Goal: Transaction & Acquisition: Book appointment/travel/reservation

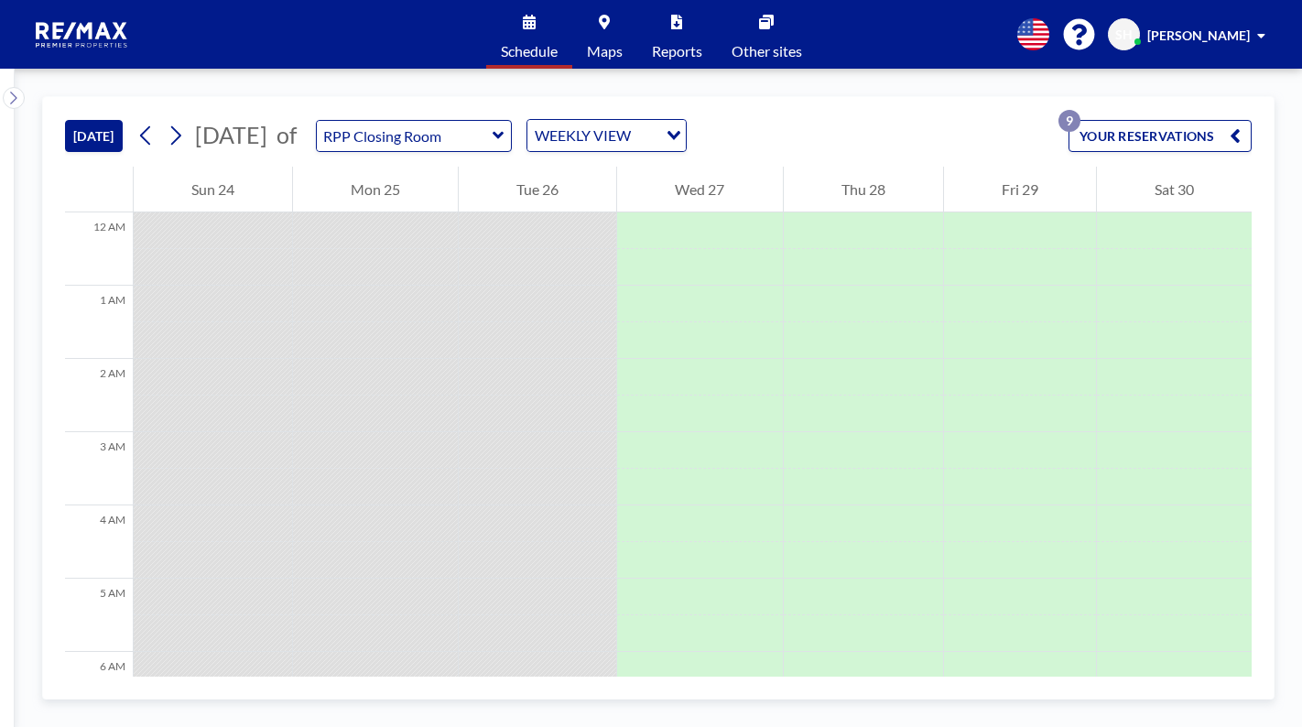
scroll to position [623, 0]
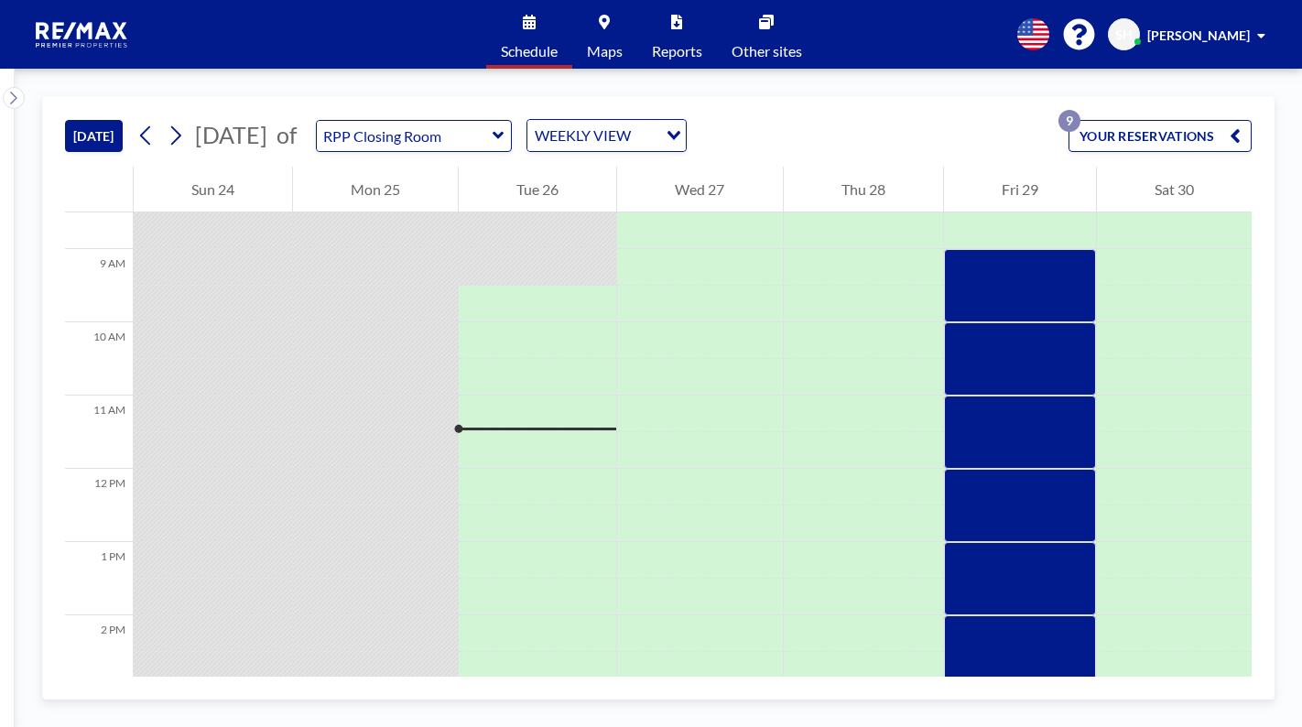
click at [1176, 141] on button "YOUR RESERVATIONS 9" at bounding box center [1159, 136] width 183 height 32
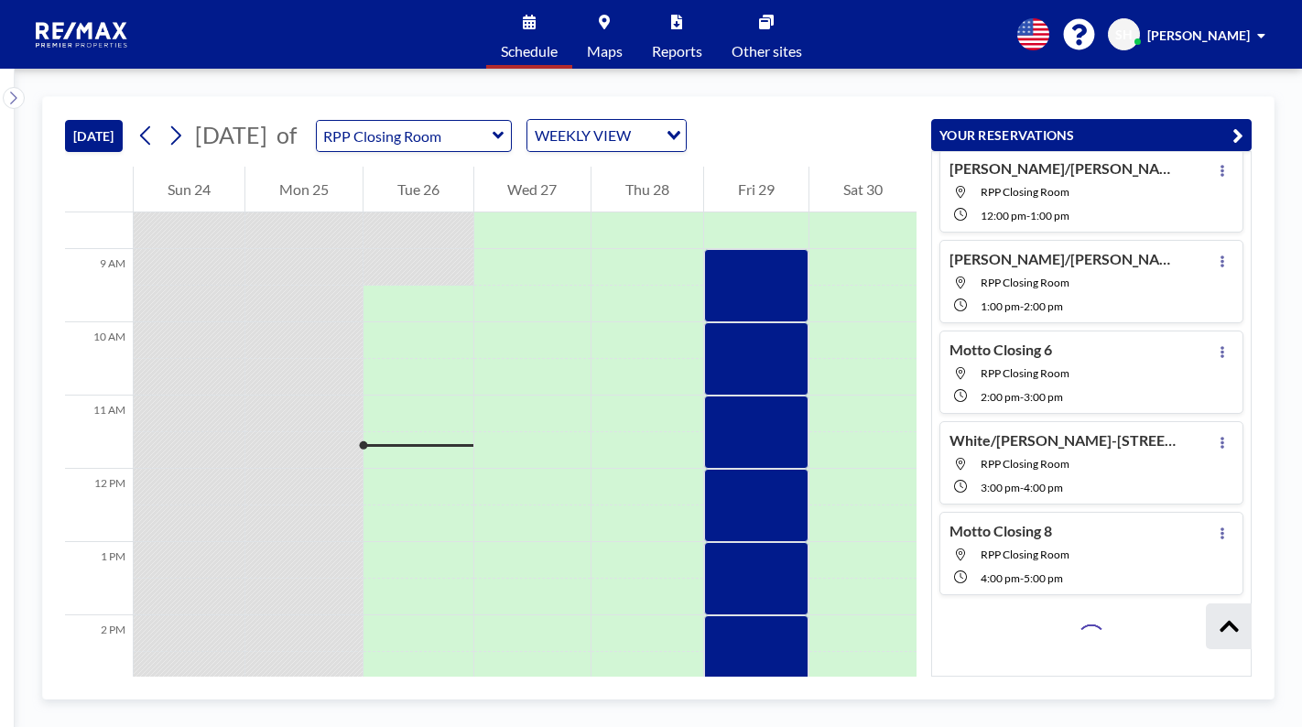
scroll to position [426, 0]
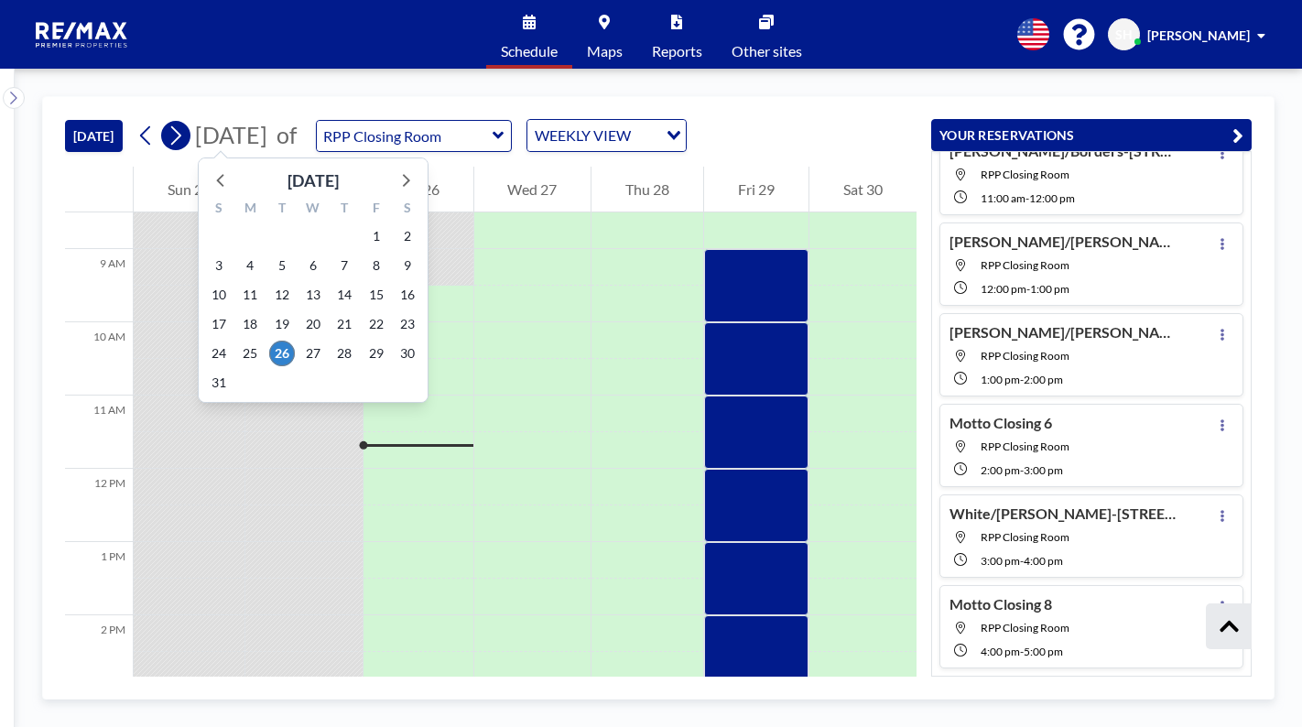
click at [190, 133] on button at bounding box center [175, 135] width 29 height 29
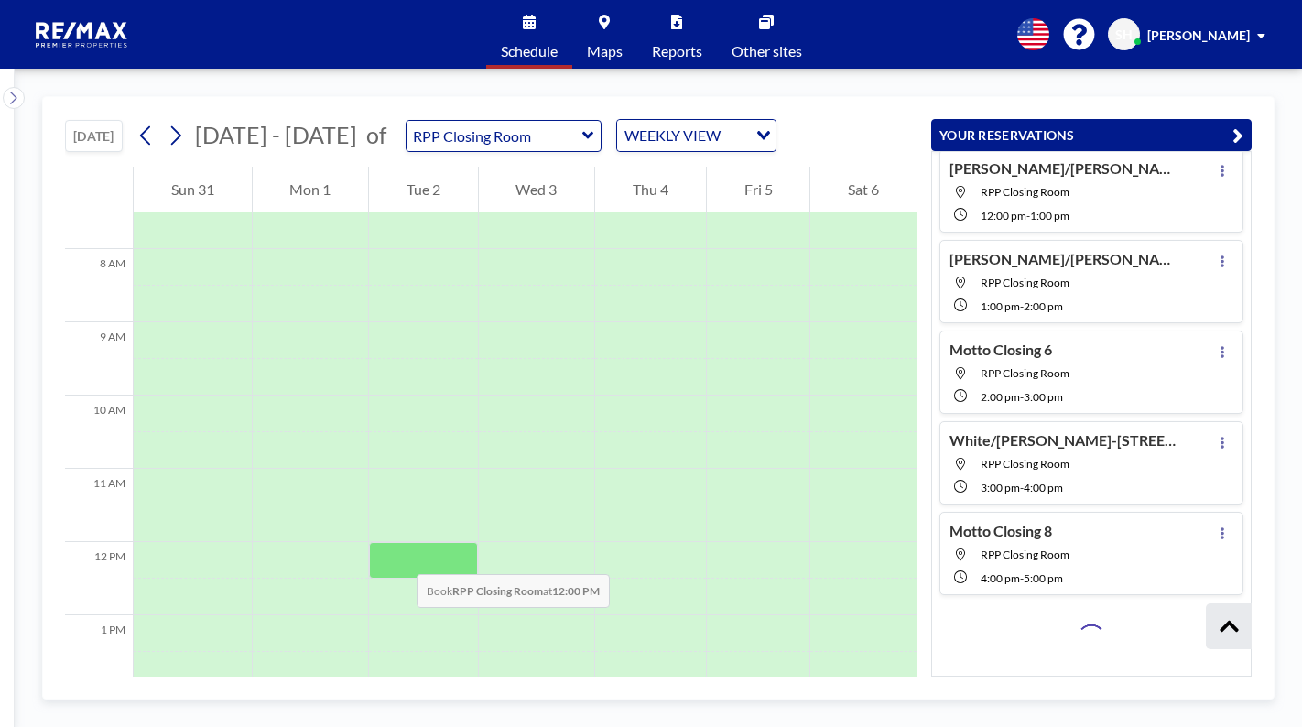
click at [398, 556] on div at bounding box center [423, 560] width 109 height 37
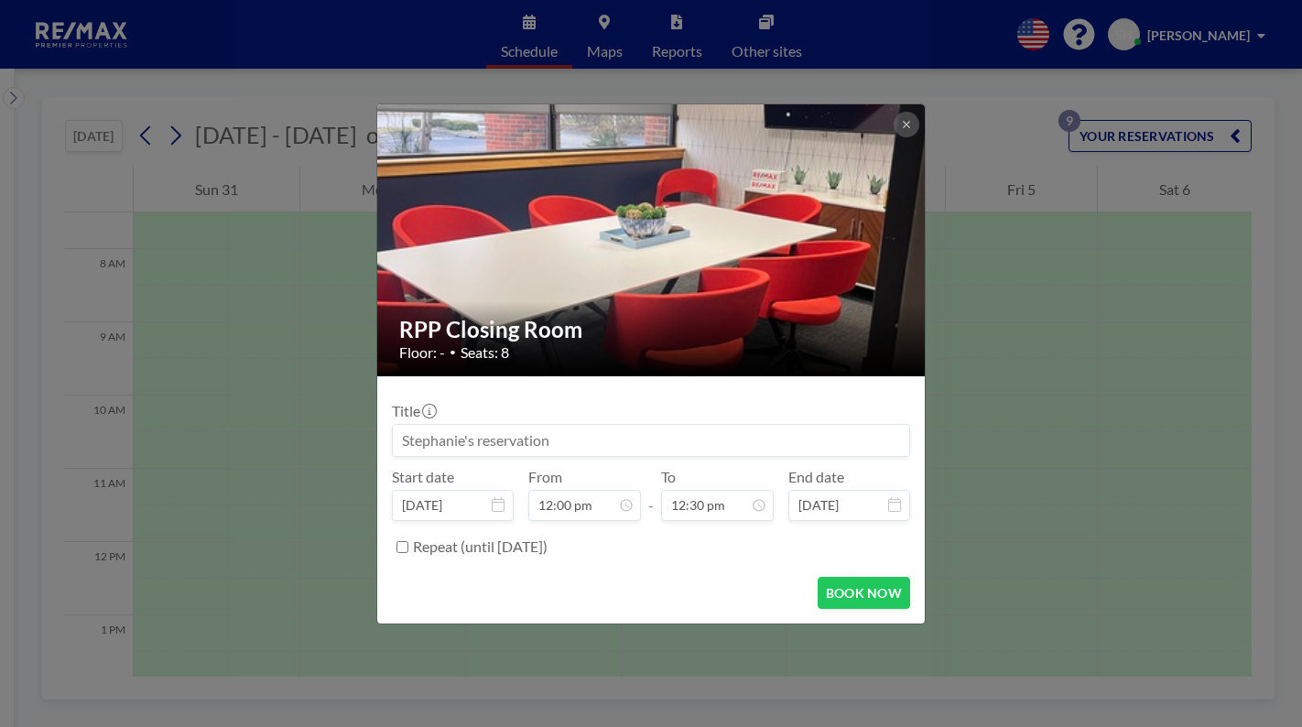
click at [663, 439] on input at bounding box center [651, 440] width 516 height 31
click at [426, 438] on input at bounding box center [651, 440] width 516 height 31
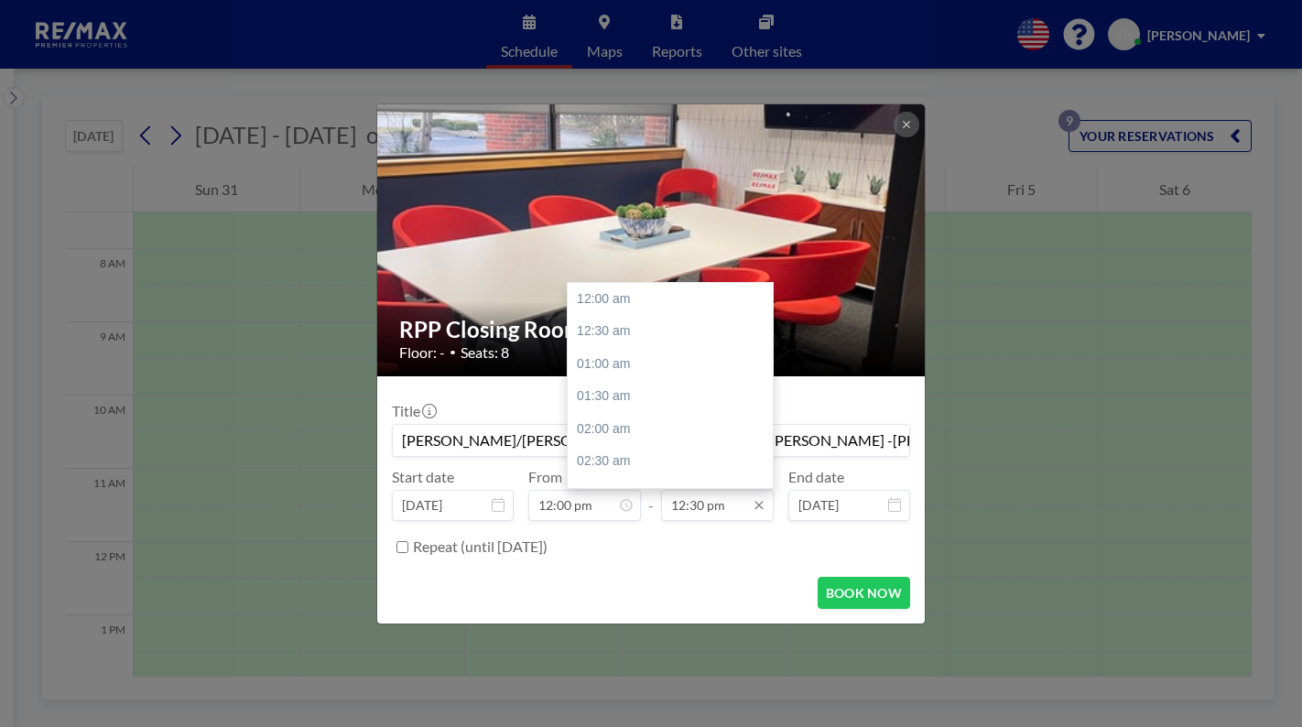
type input "[PERSON_NAME]/[PERSON_NAME]-[STREET_ADDRESS][PERSON_NAME] -[PERSON_NAME]"
click at [697, 503] on input "12:30 pm" at bounding box center [717, 505] width 113 height 31
click at [623, 331] on div "01:00 pm" at bounding box center [675, 331] width 214 height 33
type input "01:00 pm"
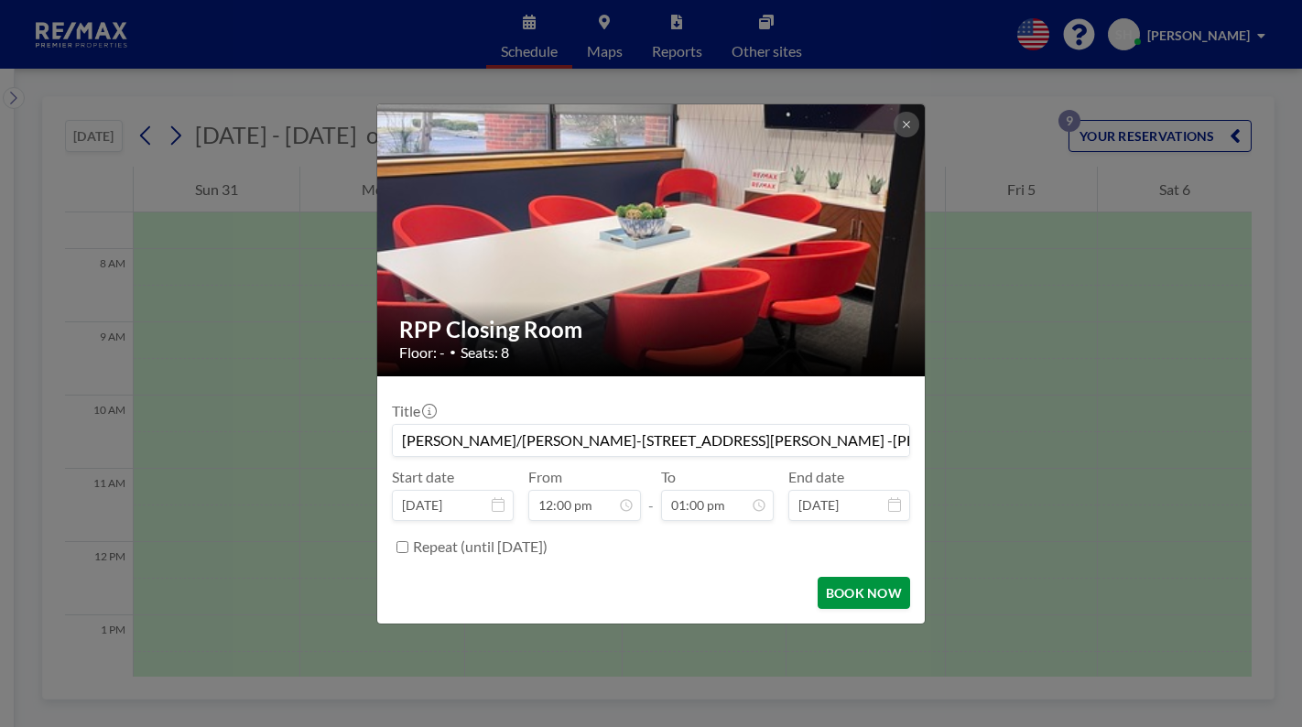
scroll to position [847, 0]
click at [869, 593] on button "BOOK NOW" at bounding box center [864, 593] width 92 height 32
